Goal: Task Accomplishment & Management: Complete application form

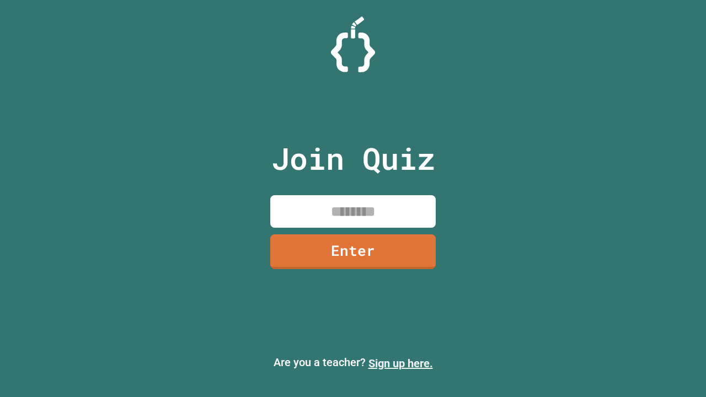
click at [400, 363] on link "Sign up here." at bounding box center [400, 363] width 64 height 13
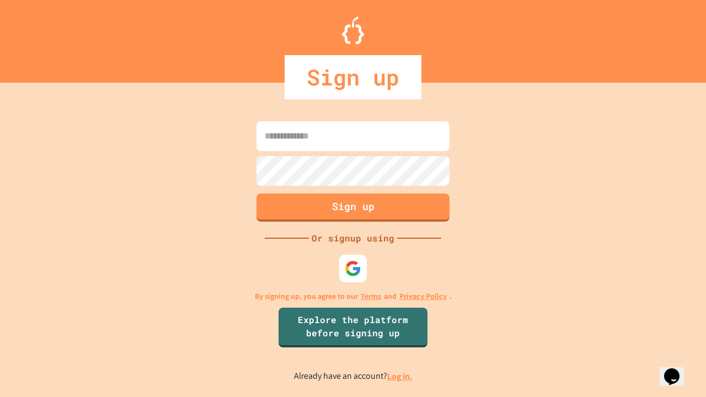
click at [400, 376] on link "Log in." at bounding box center [399, 376] width 25 height 12
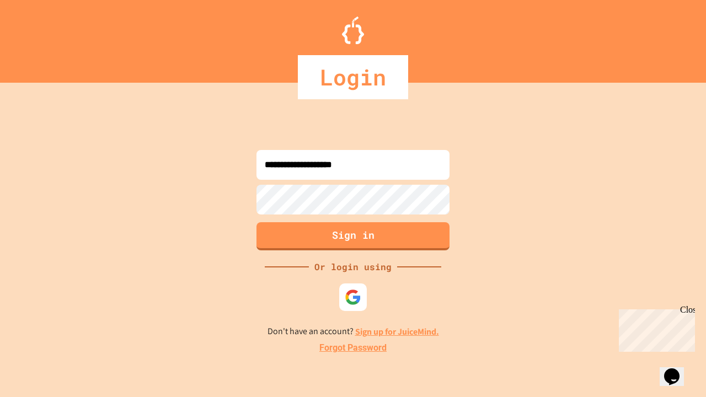
type input "**********"
